Goal: Find contact information: Find contact information

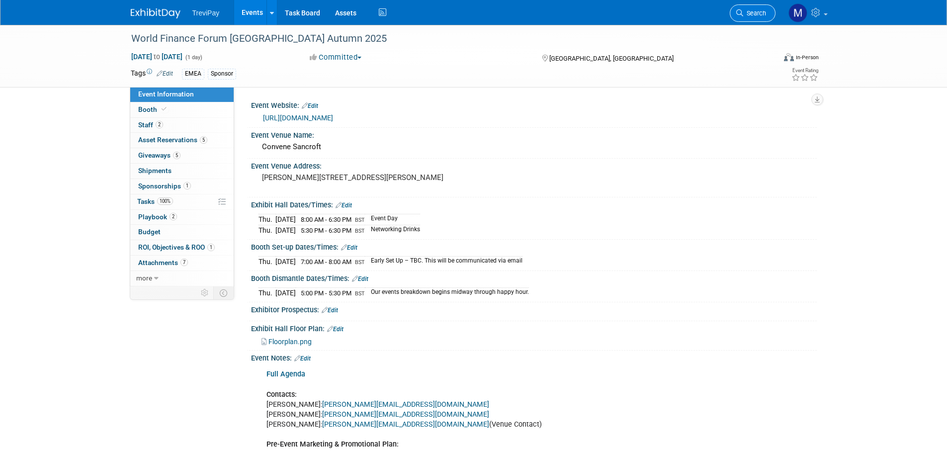
click at [747, 10] on span "Search" at bounding box center [754, 12] width 23 height 7
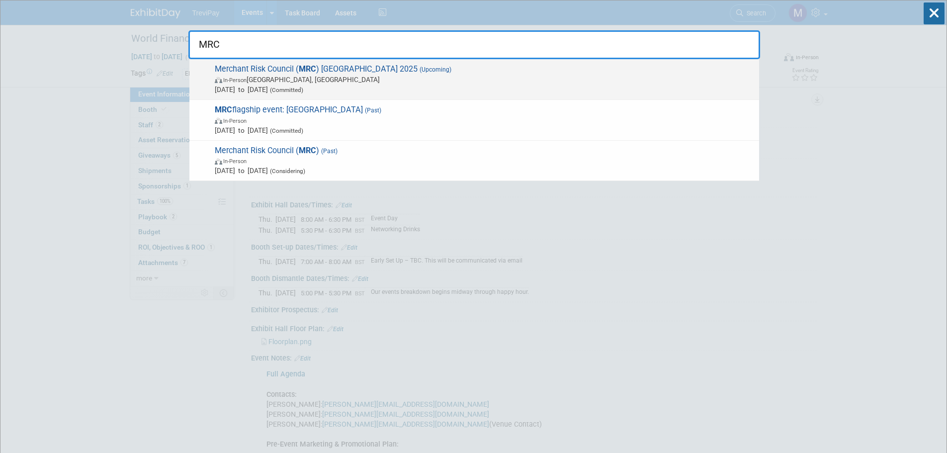
type input "MRC"
click at [297, 65] on span "Merchant Risk Council ( MRC ) Amsterdam 2025 (Upcoming) In-Person Amsterdam, Ne…" at bounding box center [483, 79] width 542 height 30
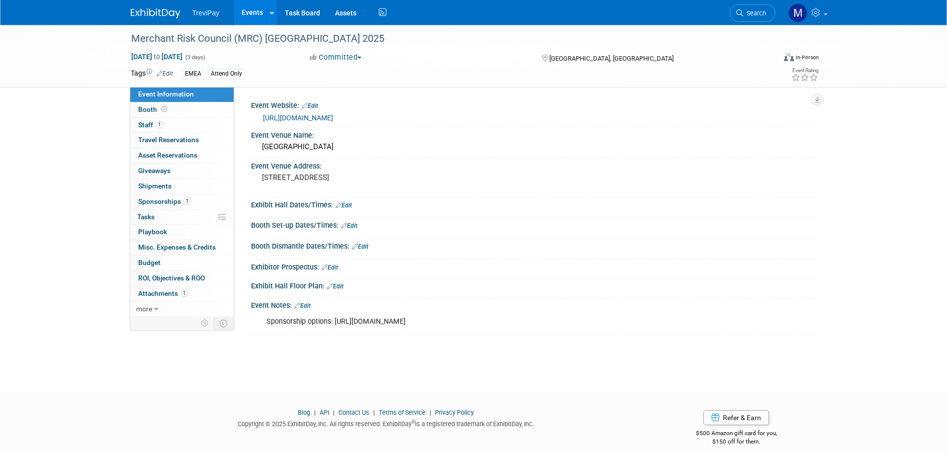
click at [309, 304] on link "Edit" at bounding box center [302, 305] width 16 height 7
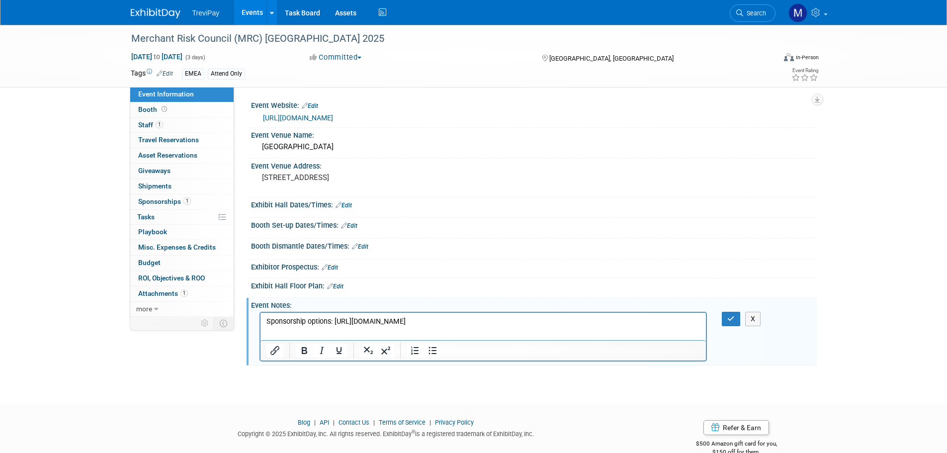
click at [611, 325] on p "Sponsorship options: [URL][DOMAIN_NAME]" at bounding box center [483, 322] width 434 height 10
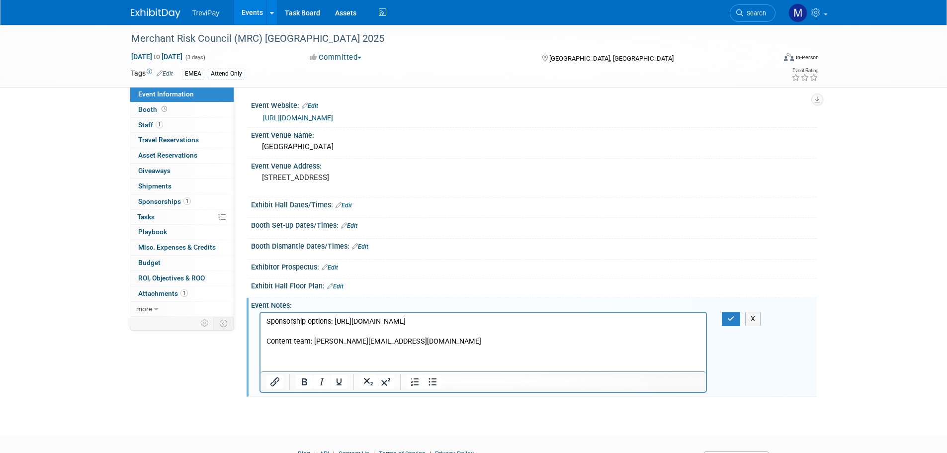
click at [437, 338] on p "Content team: [PERSON_NAME][EMAIL_ADDRESS][DOMAIN_NAME]" at bounding box center [483, 341] width 434 height 10
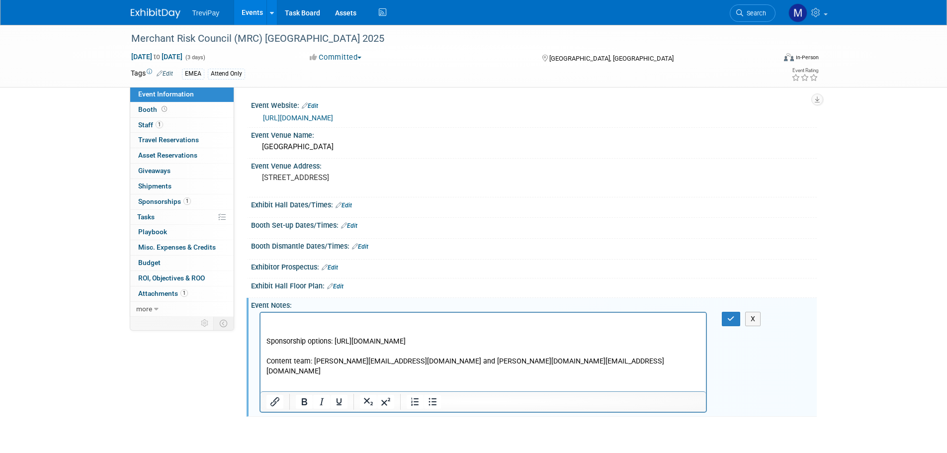
click at [581, 363] on p "Content team: [PERSON_NAME][EMAIL_ADDRESS][DOMAIN_NAME] and [PERSON_NAME][DOMAI…" at bounding box center [483, 366] width 434 height 20
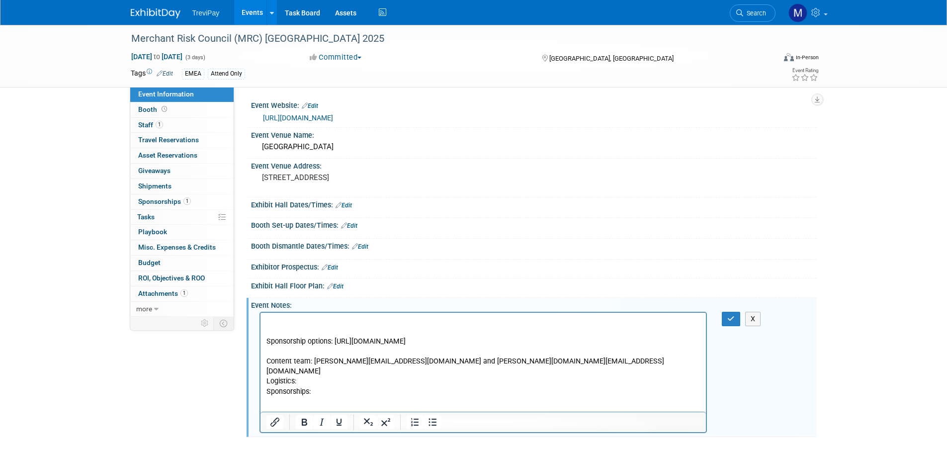
click at [309, 374] on p "Content team: [PERSON_NAME][EMAIL_ADDRESS][DOMAIN_NAME] and [PERSON_NAME][DOMAI…" at bounding box center [483, 371] width 434 height 30
click at [319, 387] on p "Sponsorships:" at bounding box center [483, 392] width 434 height 10
drag, startPoint x: 460, startPoint y: 375, endPoint x: 456, endPoint y: 370, distance: 6.8
click at [459, 375] on p "Content team: [PERSON_NAME][EMAIL_ADDRESS][DOMAIN_NAME] and [PERSON_NAME][DOMAI…" at bounding box center [483, 371] width 434 height 30
click at [324, 387] on p "Sponsorships: Aly" at bounding box center [483, 392] width 434 height 10
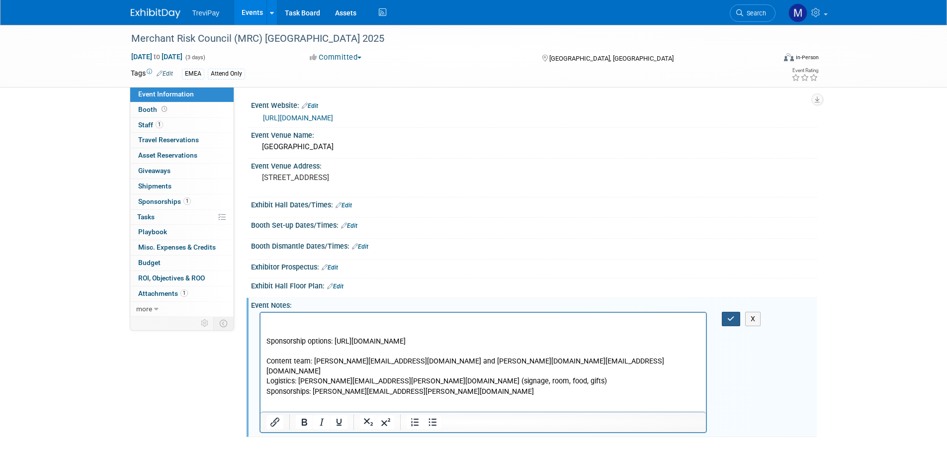
click at [730, 318] on icon "button" at bounding box center [730, 318] width 7 height 7
